Goal: Obtain resource: Download file/media

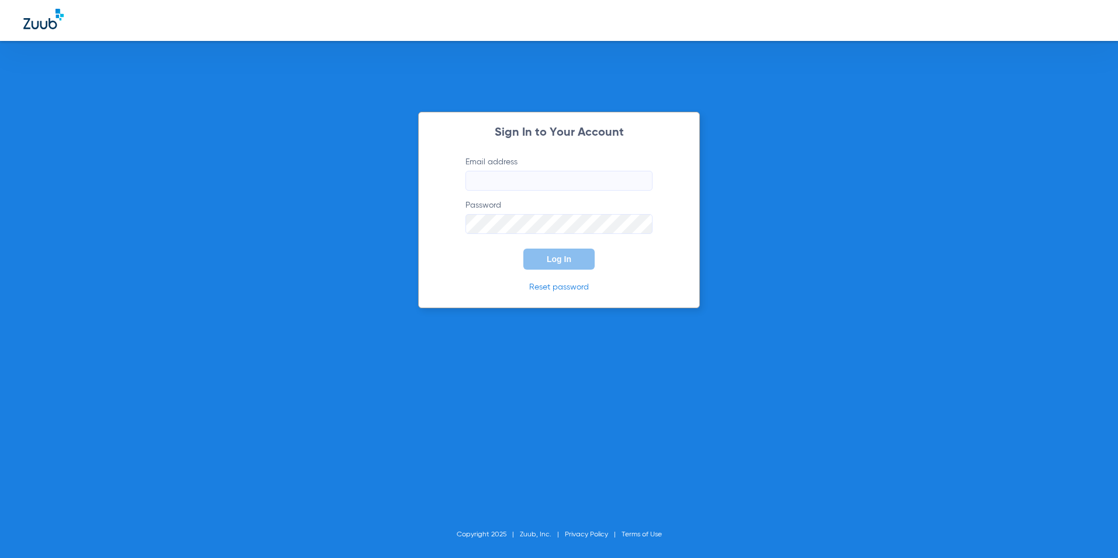
type input "[EMAIL_ADDRESS][DOMAIN_NAME]"
click at [548, 265] on button "Log In" at bounding box center [558, 258] width 71 height 21
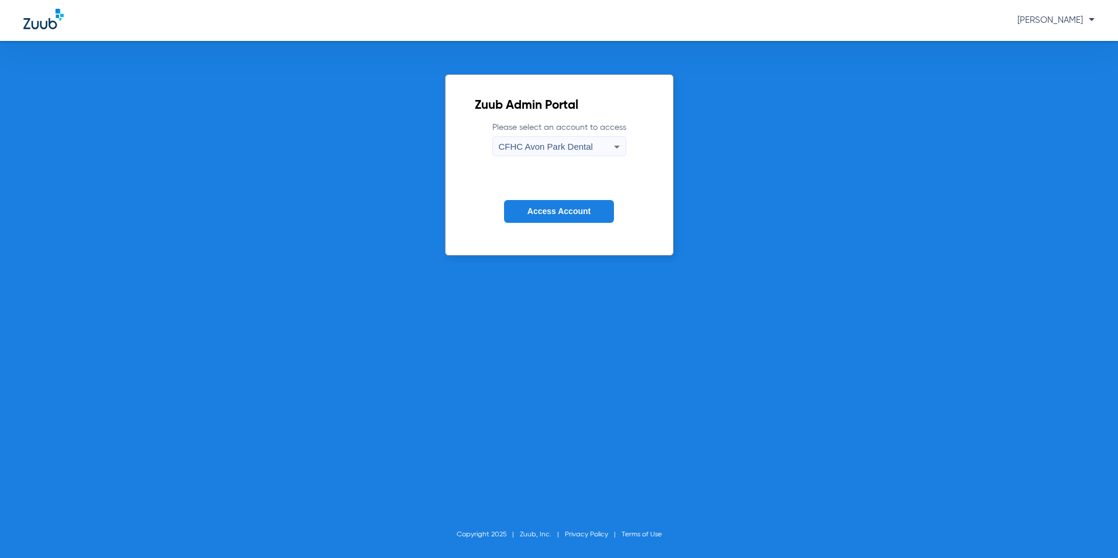
click at [547, 146] on span "CFHC Avon Park Dental" at bounding box center [546, 146] width 94 height 10
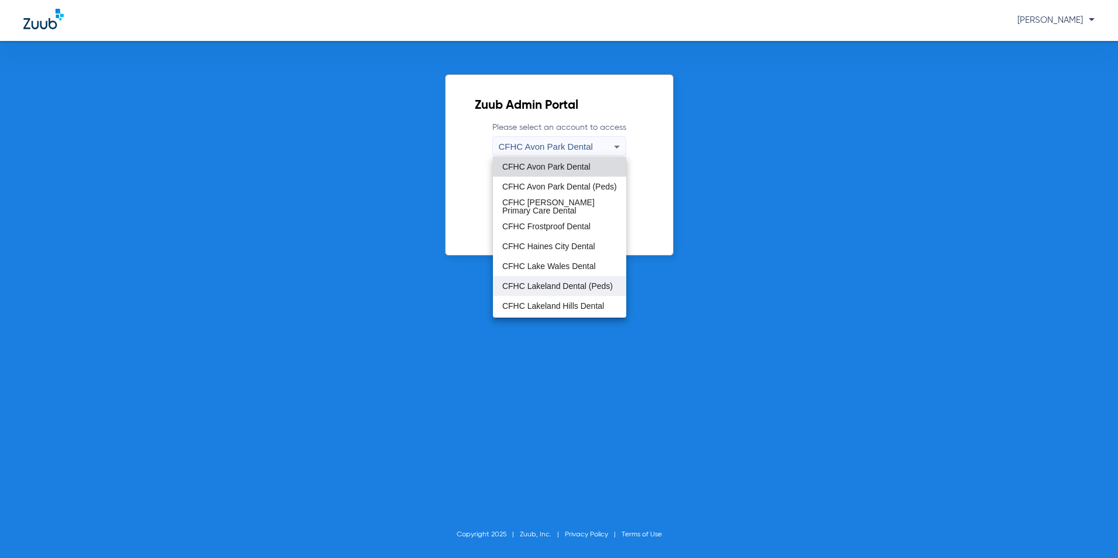
click at [543, 282] on span "CFHC Lakeland Dental (Peds)" at bounding box center [557, 286] width 110 height 8
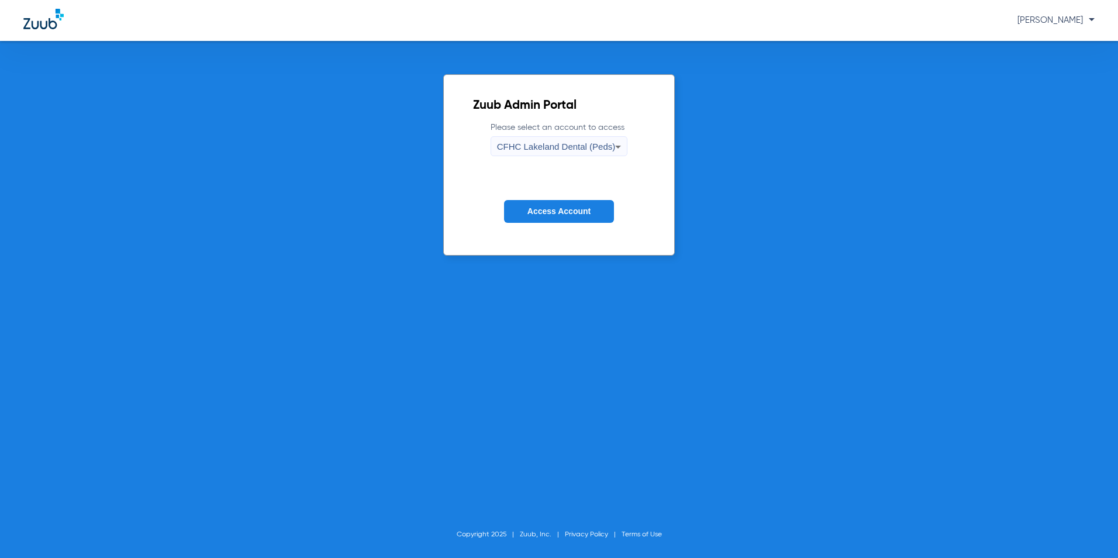
click at [554, 213] on span "Access Account" at bounding box center [558, 210] width 63 height 9
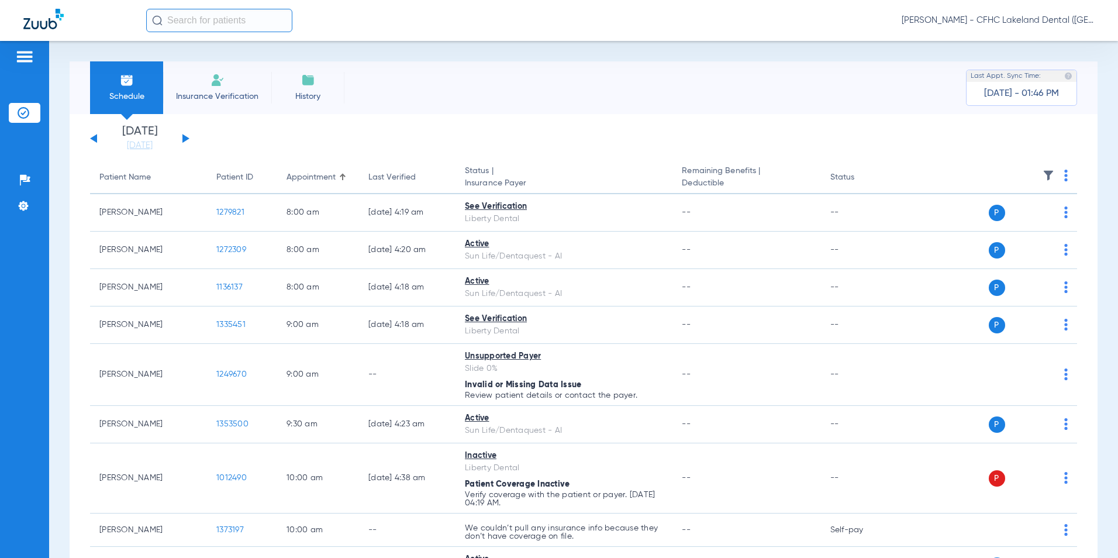
click at [182, 140] on div "[DATE] [DATE] [DATE] [DATE] [DATE] [DATE] [DATE] [DATE] [DATE] [DATE] [DATE] [D…" at bounding box center [139, 139] width 99 height 26
click at [185, 138] on button at bounding box center [185, 138] width 7 height 9
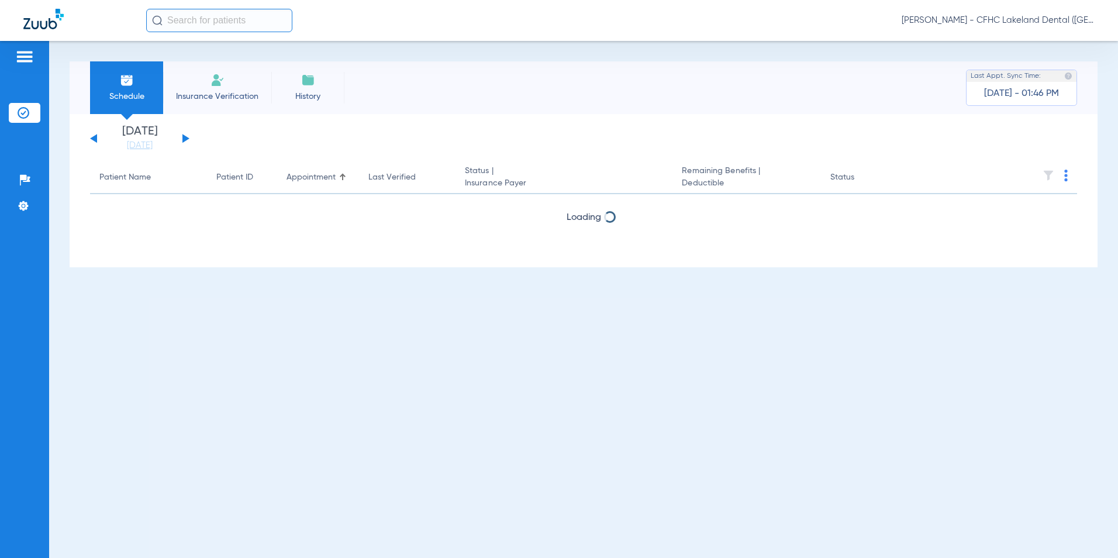
click at [185, 139] on button at bounding box center [185, 138] width 7 height 9
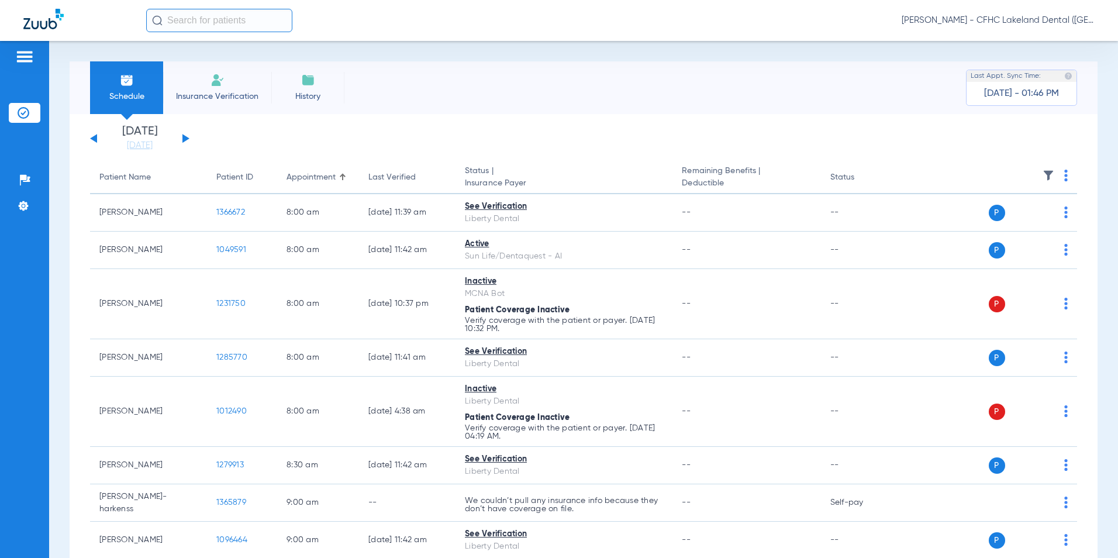
click at [185, 138] on button at bounding box center [185, 138] width 7 height 9
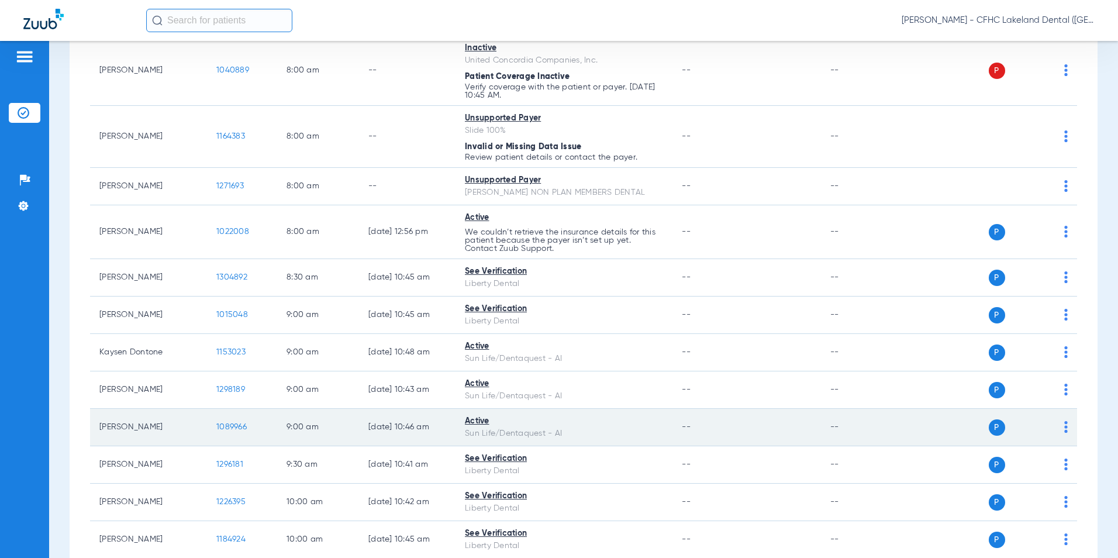
scroll to position [175, 0]
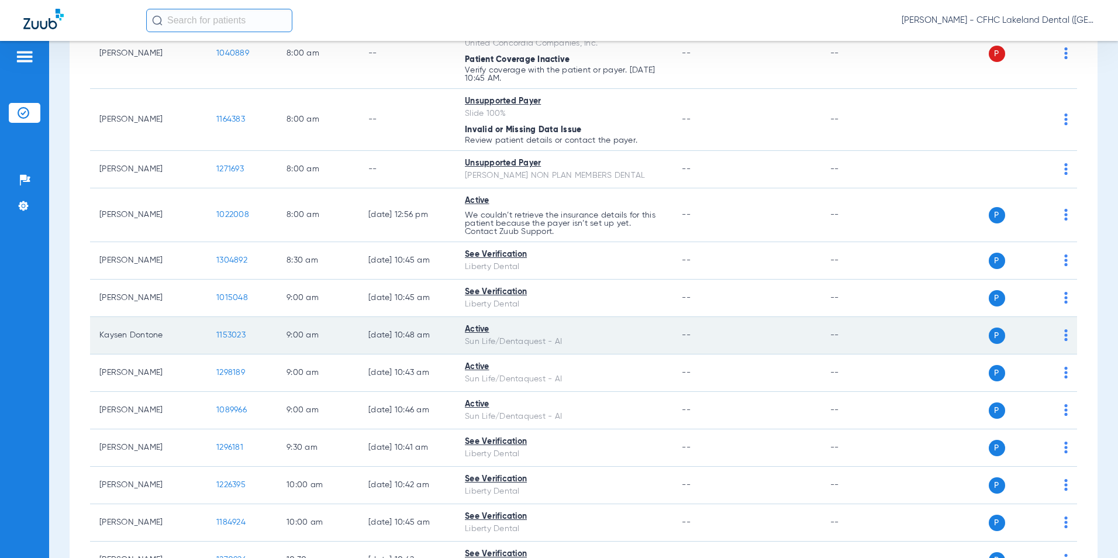
click at [235, 332] on span "1153023" at bounding box center [230, 335] width 29 height 8
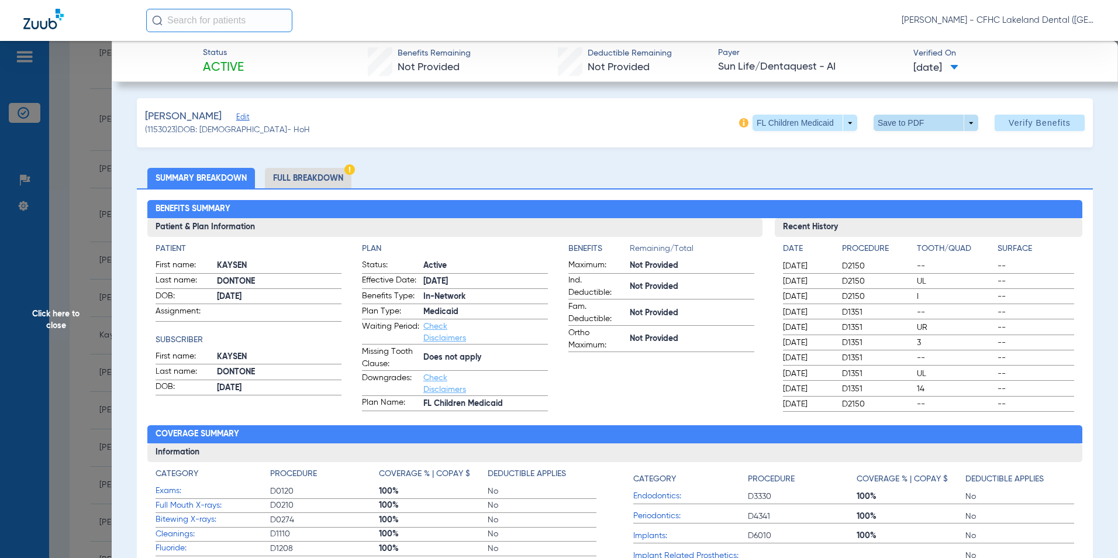
click at [955, 123] on span at bounding box center [925, 123] width 105 height 16
click at [915, 142] on span "Save to PDF" at bounding box center [921, 146] width 46 height 8
click at [48, 307] on span "Click here to close" at bounding box center [56, 320] width 112 height 558
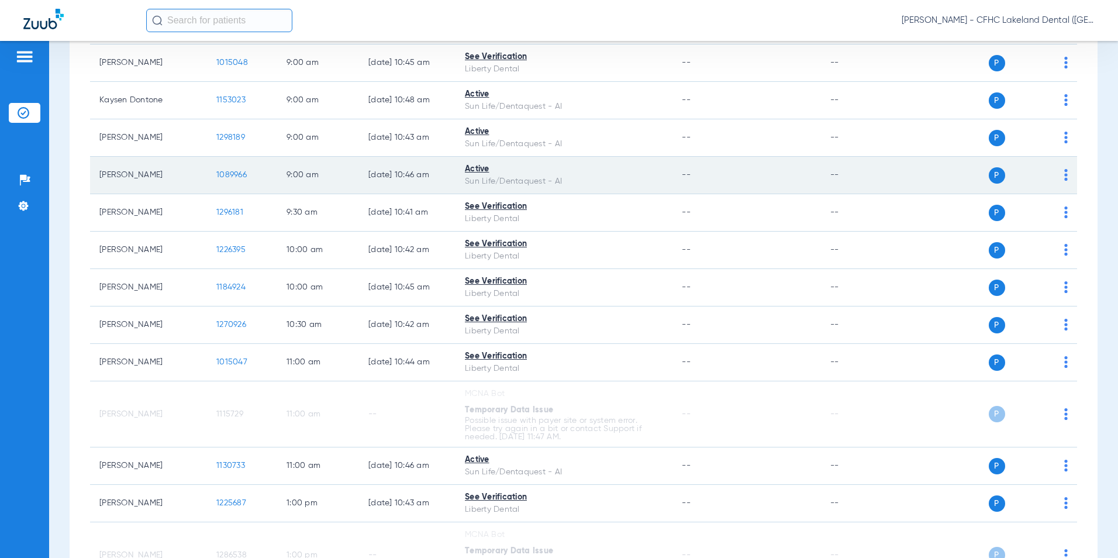
scroll to position [468, 0]
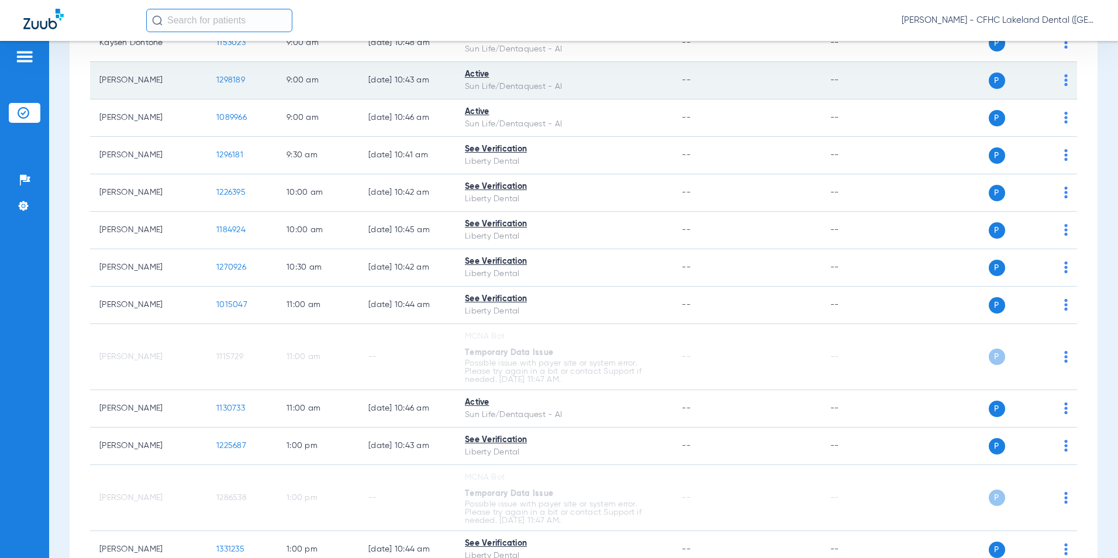
click at [225, 76] on span "1298189" at bounding box center [230, 80] width 29 height 8
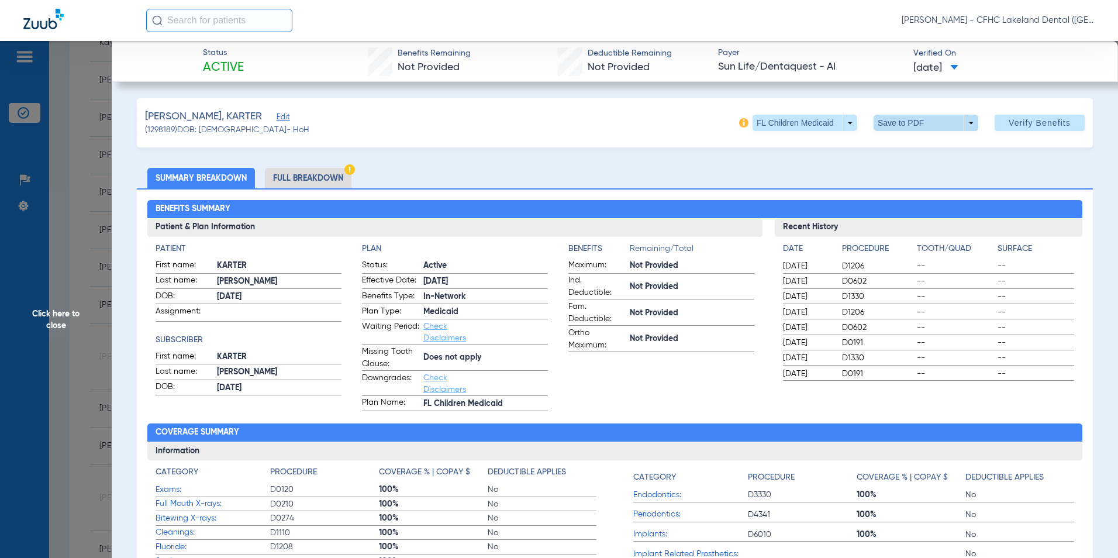
click at [965, 123] on span at bounding box center [925, 123] width 105 height 16
click at [914, 144] on span "Save to PDF" at bounding box center [921, 146] width 46 height 8
